Goal: Task Accomplishment & Management: Use online tool/utility

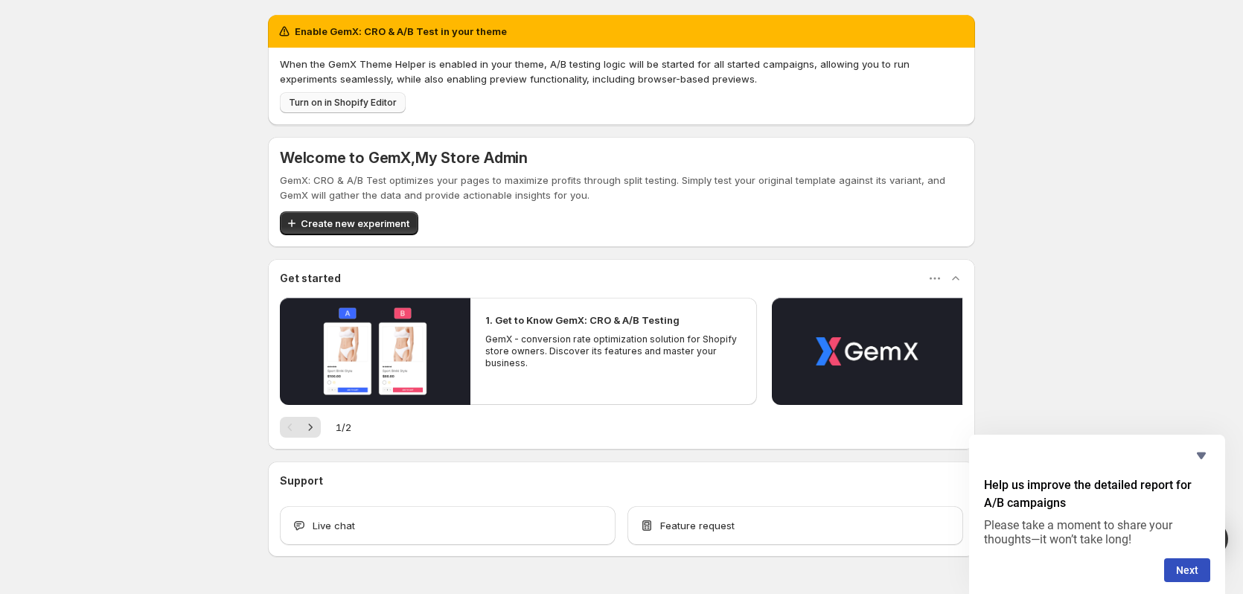
click at [367, 106] on span "Turn on in Shopify Editor" at bounding box center [343, 103] width 108 height 12
click at [1075, 133] on div "Enable GemX: CRO & A/B Test in your theme When the GemX Theme Helper is enabled…" at bounding box center [621, 318] width 1243 height 637
click at [345, 221] on span "Create new experiment" at bounding box center [355, 223] width 109 height 15
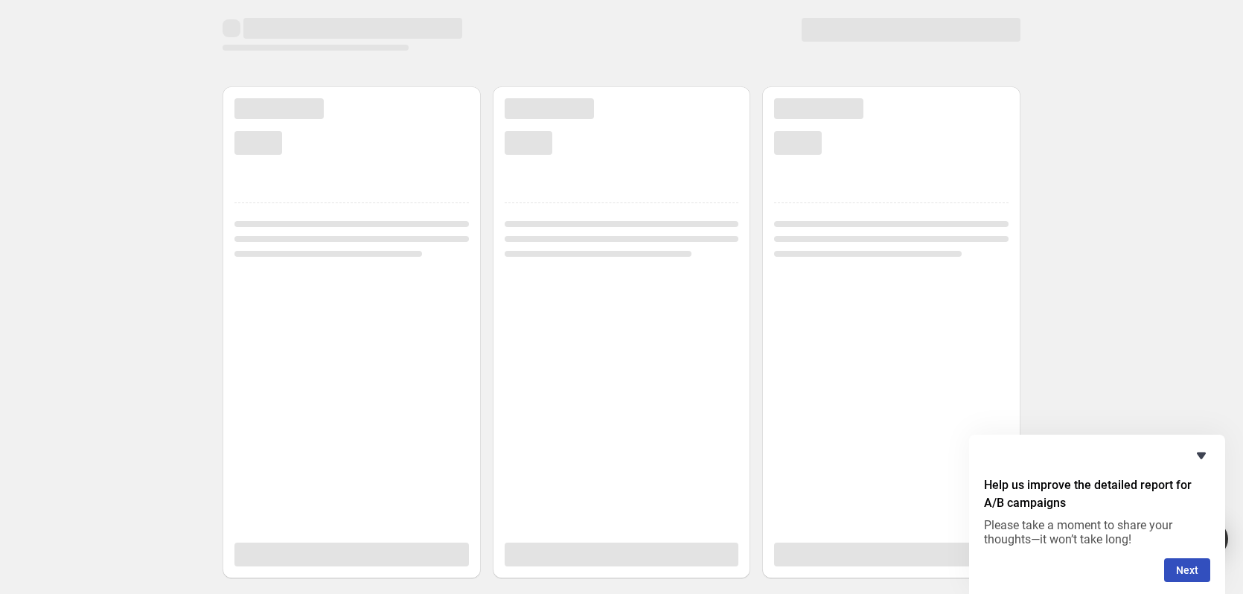
click at [1201, 453] on icon "Hide survey" at bounding box center [1201, 456] width 9 height 7
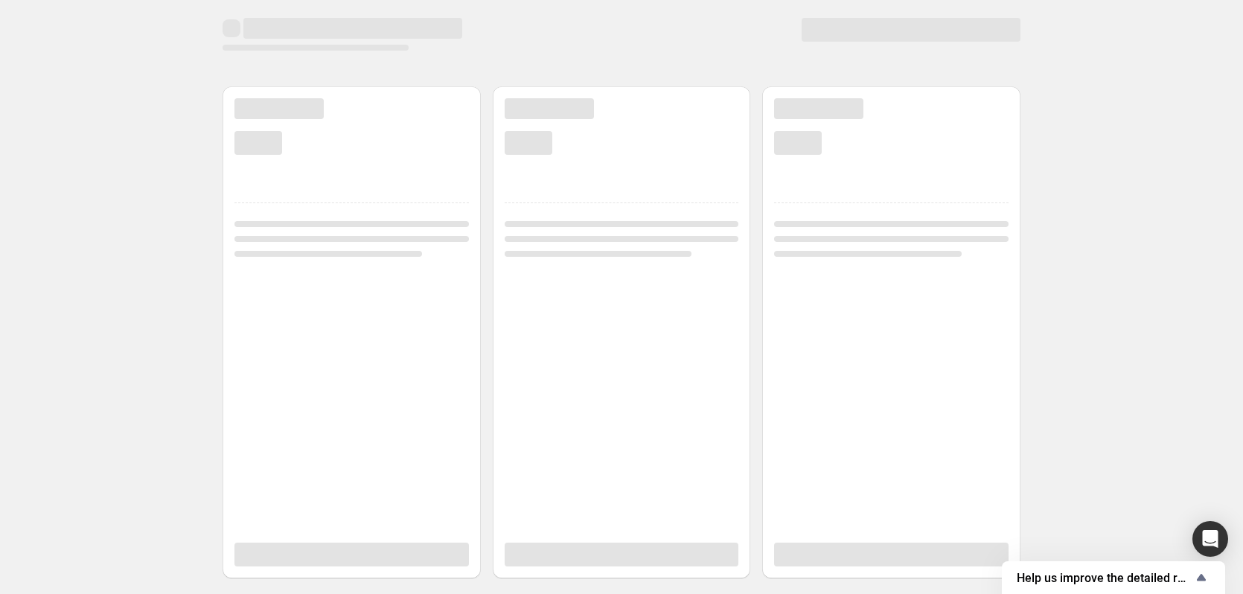
click at [1139, 304] on div at bounding box center [621, 289] width 1207 height 578
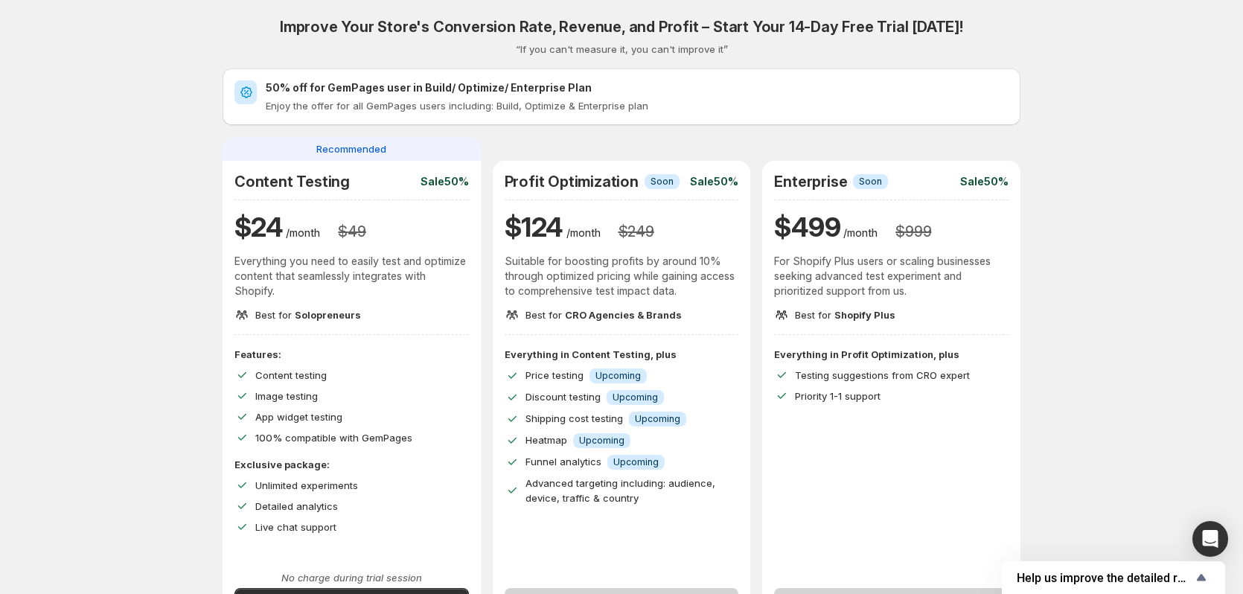
scroll to position [149, 0]
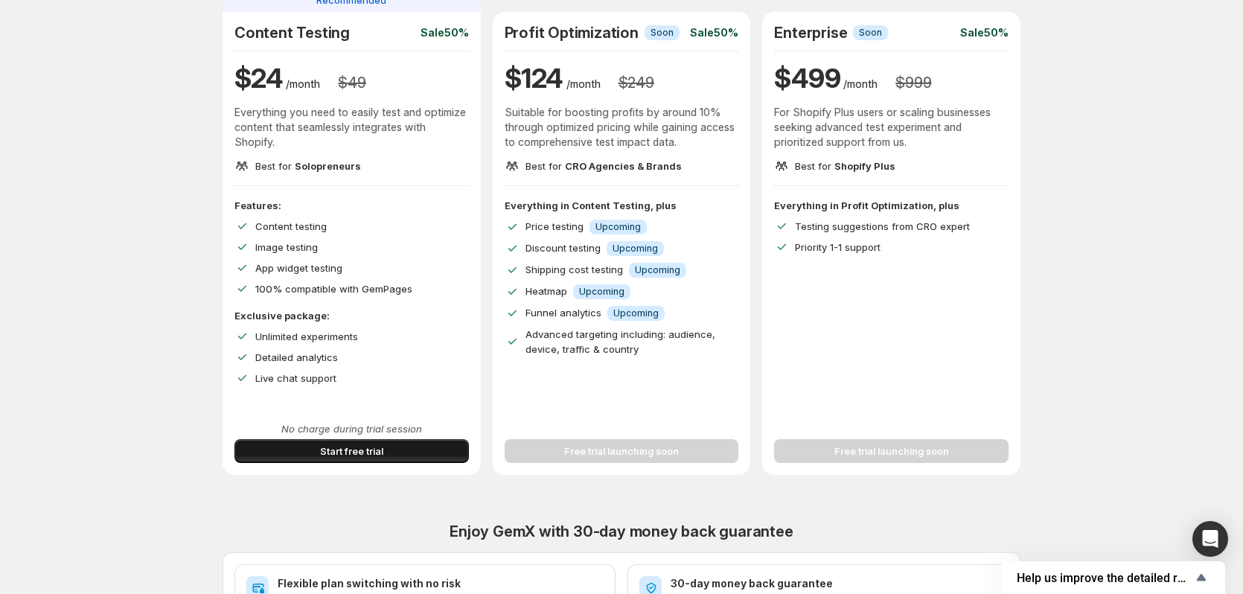
click at [339, 447] on span "Start free trial" at bounding box center [351, 451] width 63 height 15
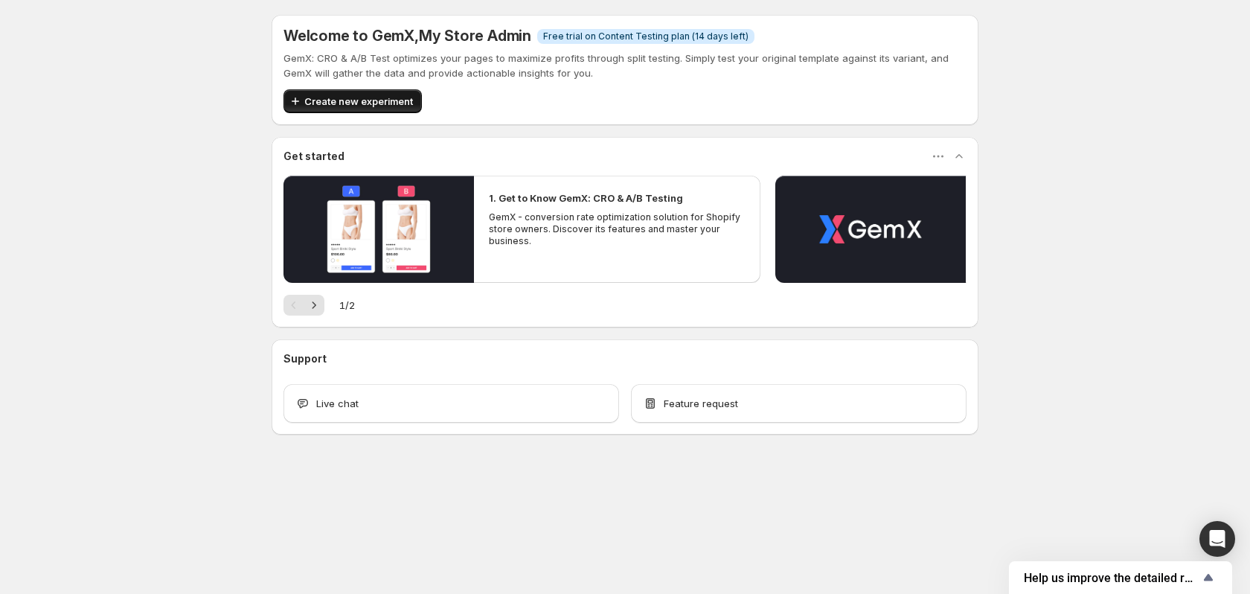
click at [351, 98] on span "Create new experiment" at bounding box center [358, 101] width 109 height 15
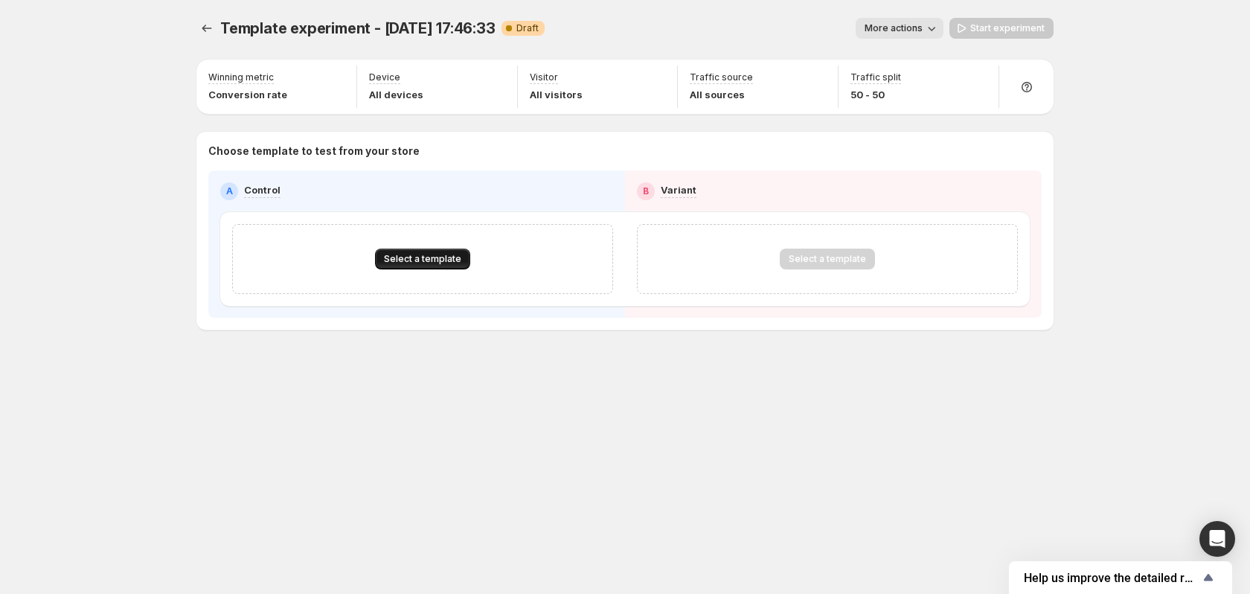
click at [405, 258] on span "Select a template" at bounding box center [422, 259] width 77 height 12
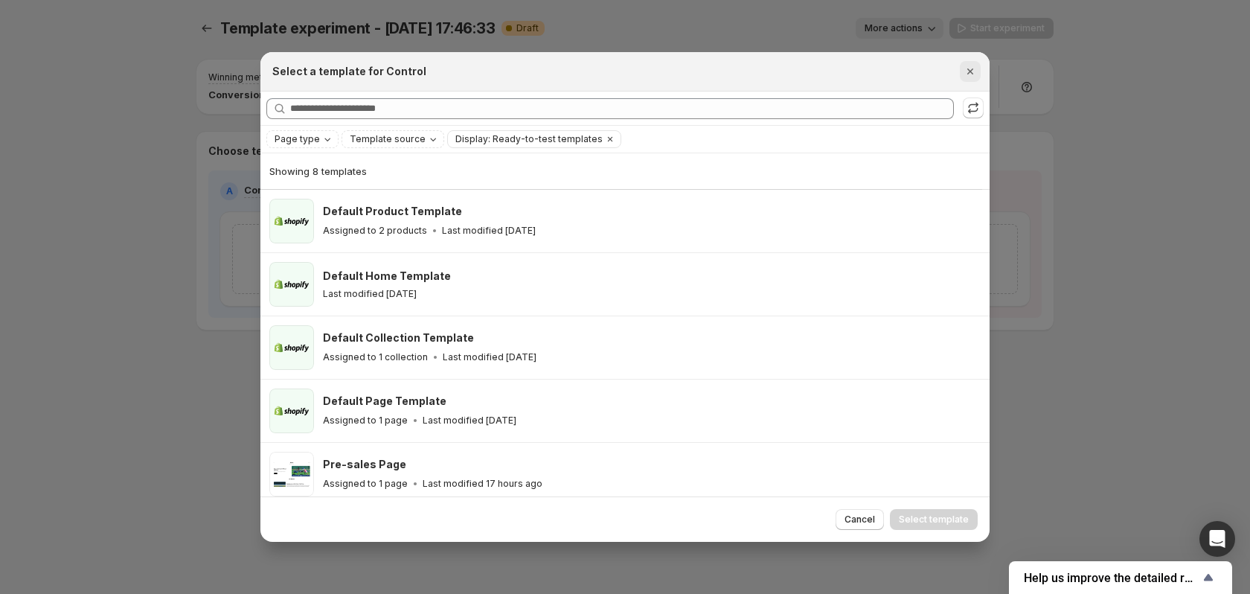
click at [976, 75] on icon "Close" at bounding box center [970, 71] width 15 height 15
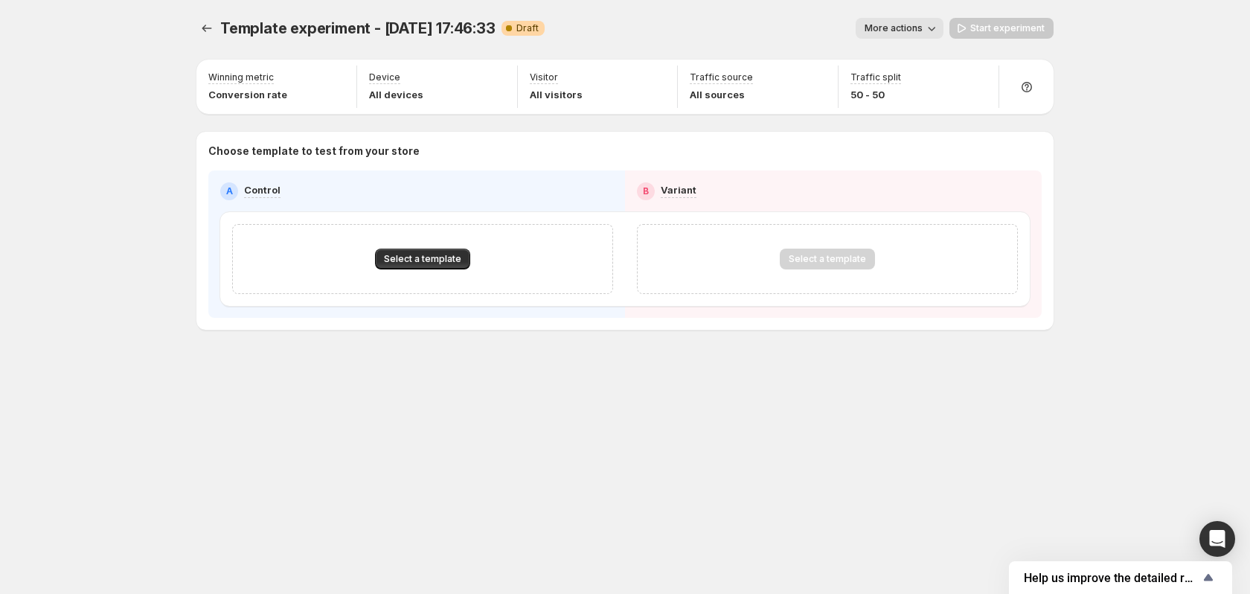
click at [917, 26] on span "More actions" at bounding box center [894, 28] width 58 height 12
click at [759, 25] on div "More actions" at bounding box center [750, 28] width 387 height 21
click at [447, 255] on span "Select a template" at bounding box center [422, 259] width 77 height 12
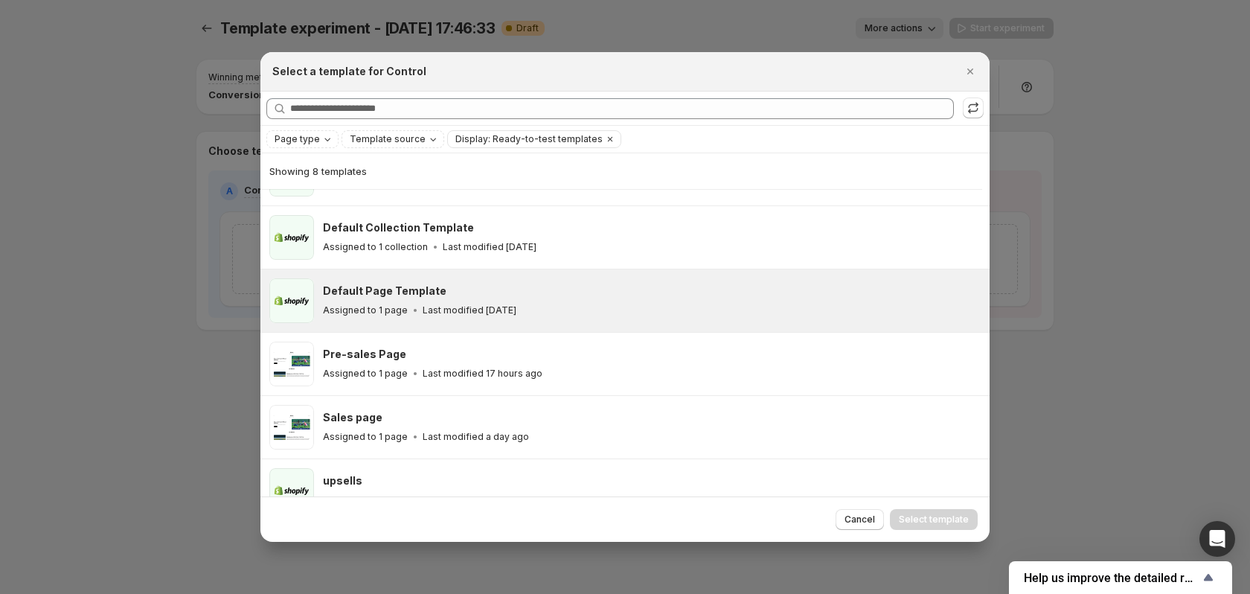
scroll to position [185, 0]
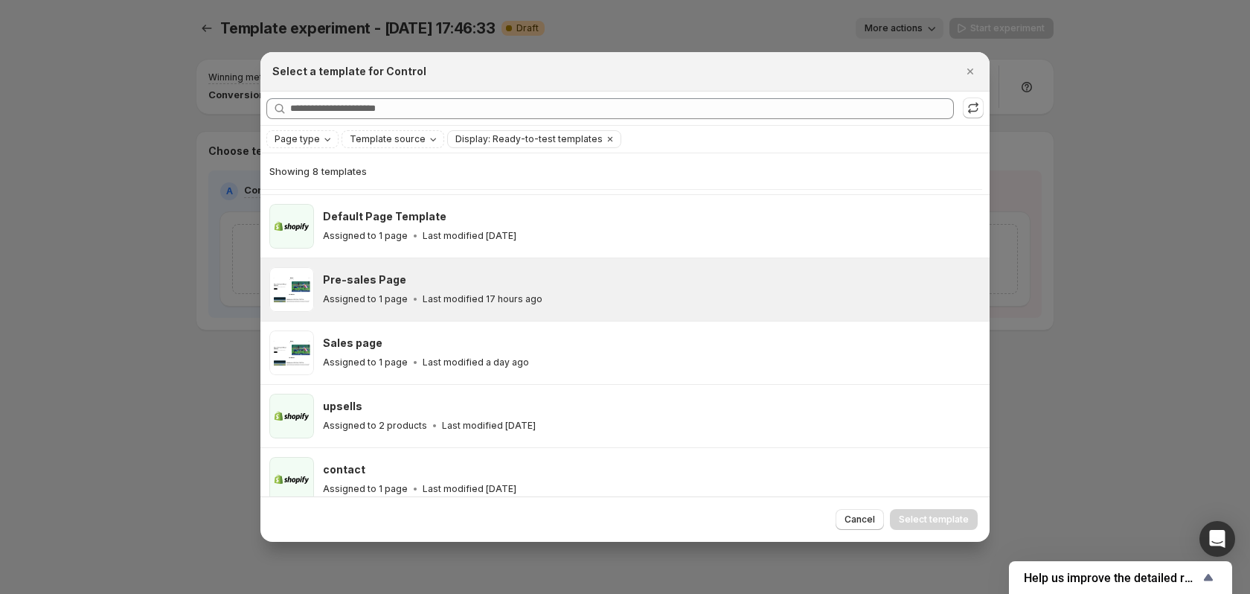
click at [559, 286] on div "Pre-sales Page" at bounding box center [649, 279] width 653 height 15
click at [947, 520] on span "Select template" at bounding box center [934, 520] width 70 height 12
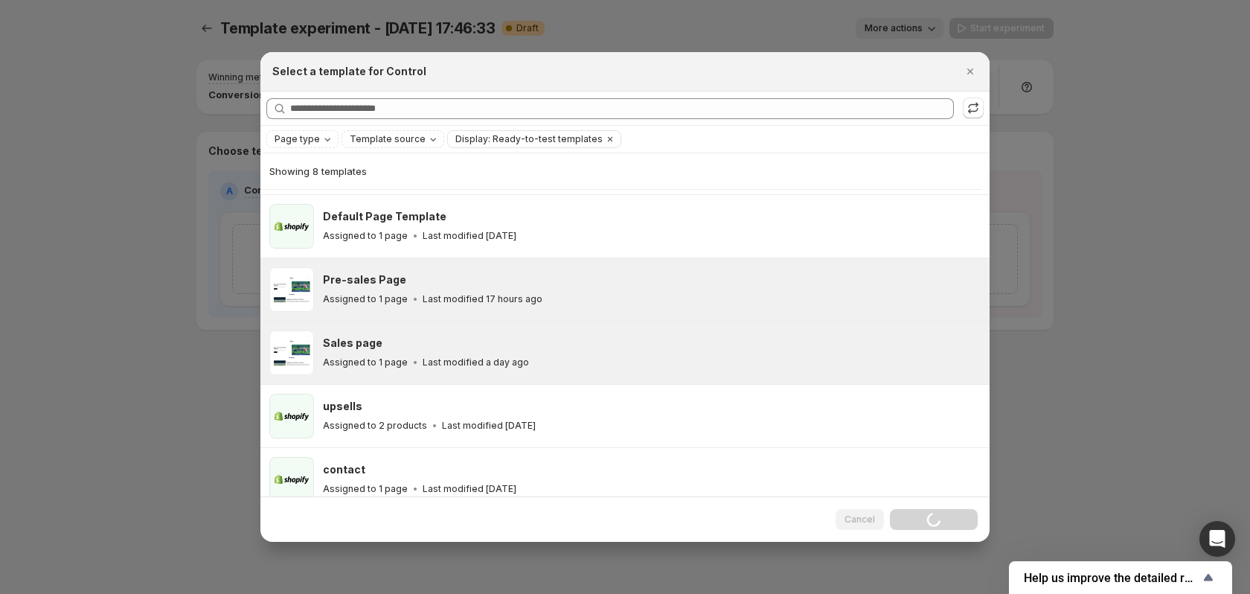
scroll to position [136, 0]
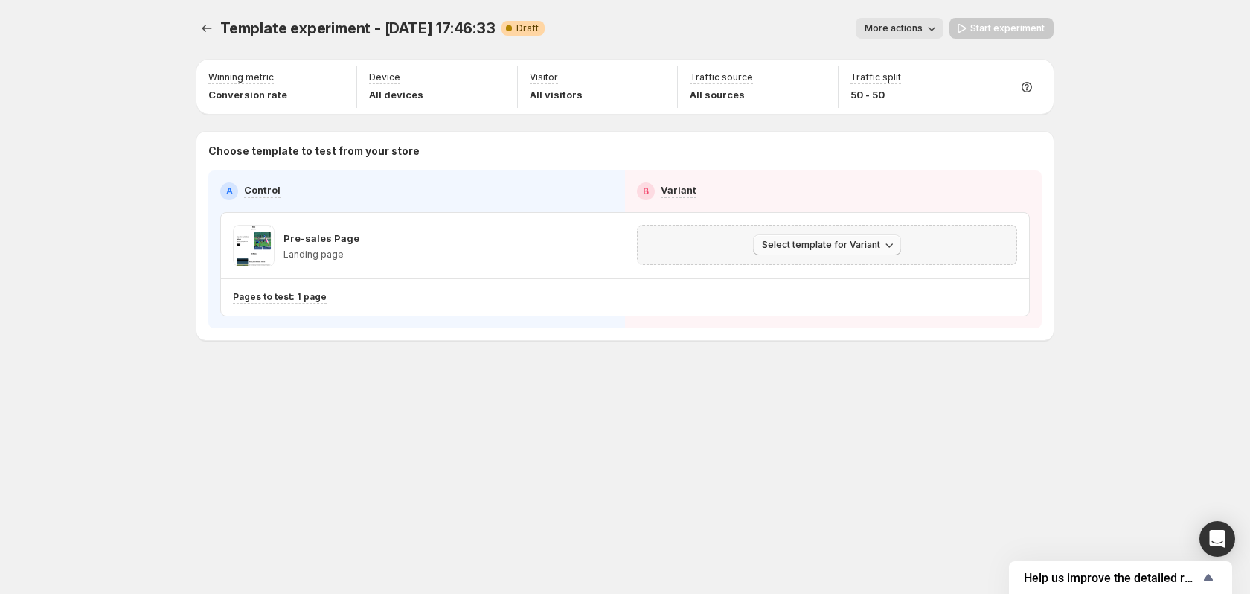
click at [833, 246] on span "Select template for Variant" at bounding box center [821, 245] width 118 height 12
click at [843, 272] on span "Select an existing template" at bounding box center [817, 276] width 126 height 12
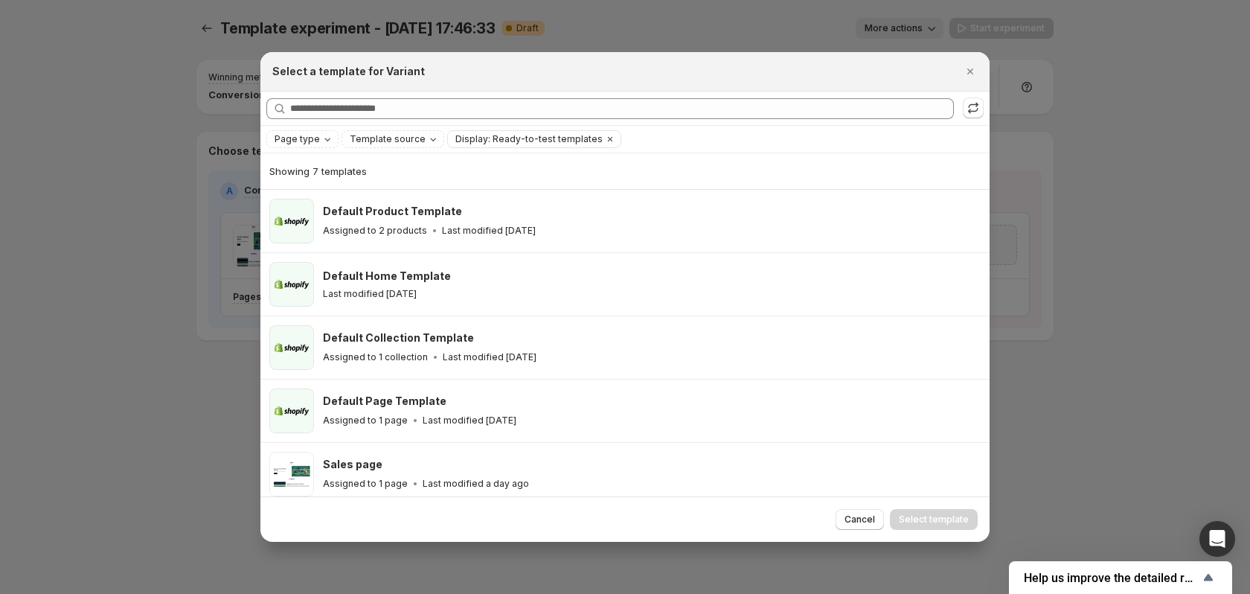
click at [966, 57] on div "Select a template for Variant" at bounding box center [624, 71] width 729 height 39
click at [968, 67] on icon "Close" at bounding box center [970, 71] width 15 height 15
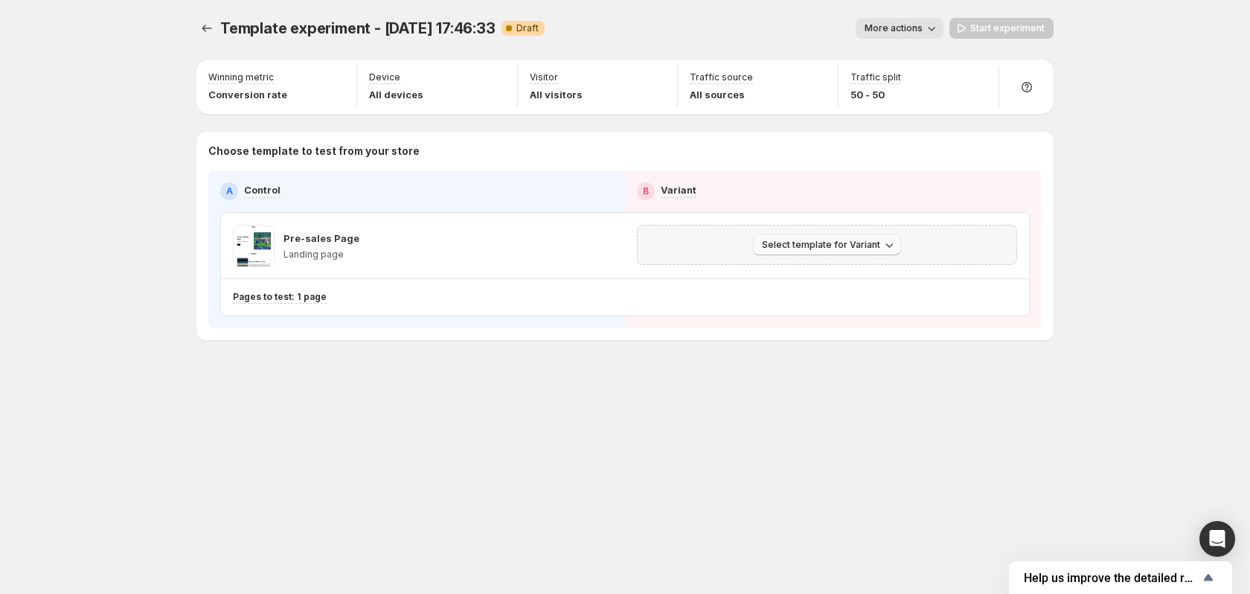
click at [845, 241] on span "Select template for Variant" at bounding box center [821, 245] width 118 height 12
click at [812, 298] on span "Create Variant based on Control" at bounding box center [830, 301] width 152 height 12
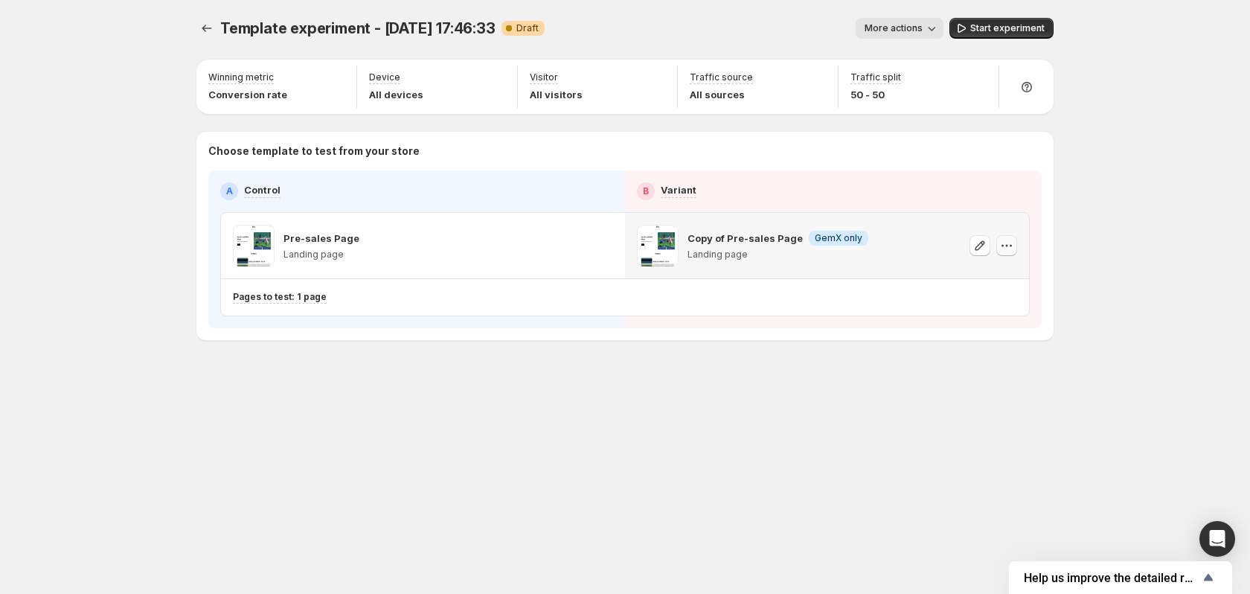
click at [1011, 244] on icon "button" at bounding box center [1007, 245] width 15 height 15
click at [1012, 248] on icon "button" at bounding box center [1007, 245] width 15 height 15
click at [974, 246] on icon "button" at bounding box center [980, 245] width 15 height 15
